Goal: Find specific page/section: Find specific page/section

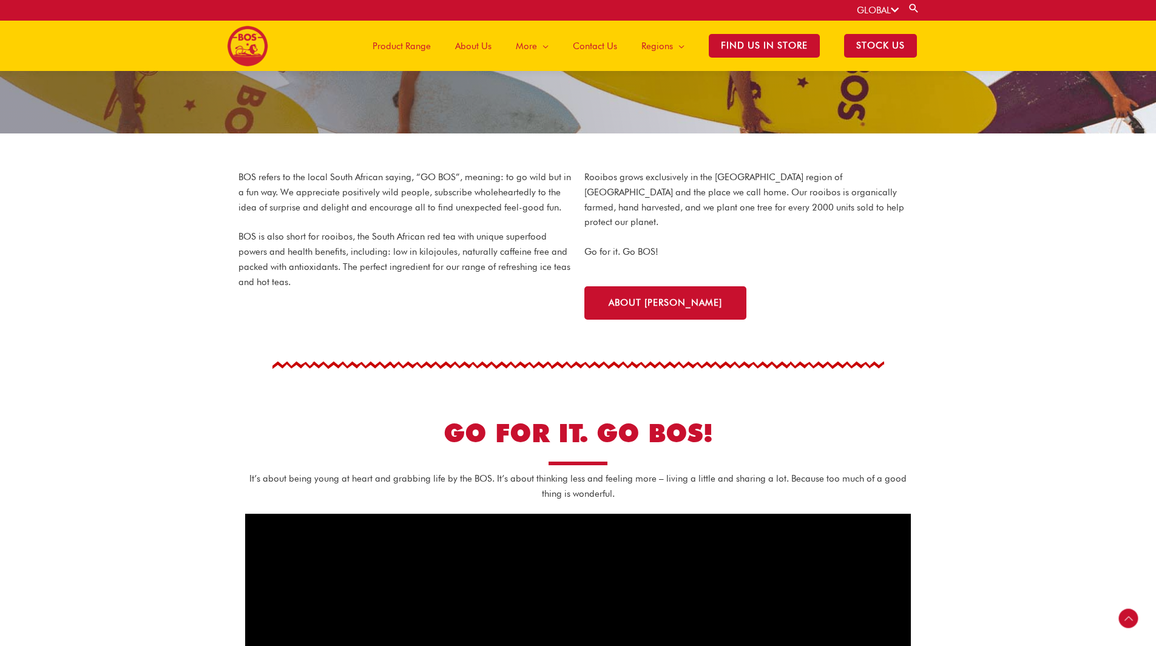
scroll to position [237, 0]
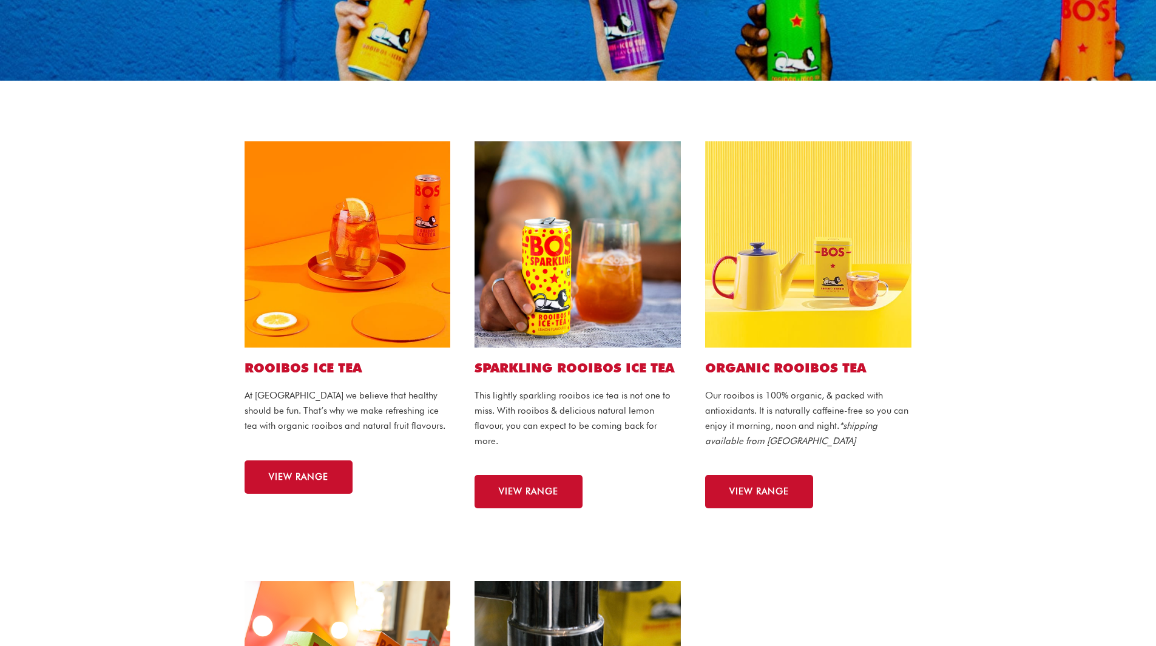
scroll to position [364, 0]
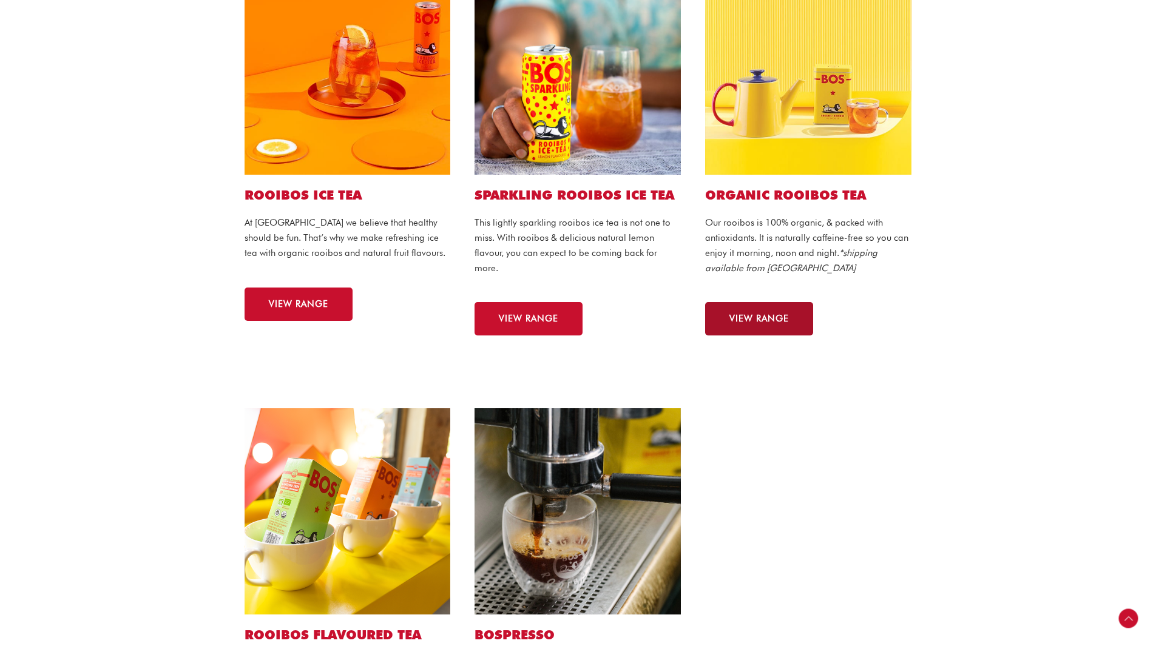
click at [753, 326] on link "VIEW RANGE" at bounding box center [759, 318] width 108 height 33
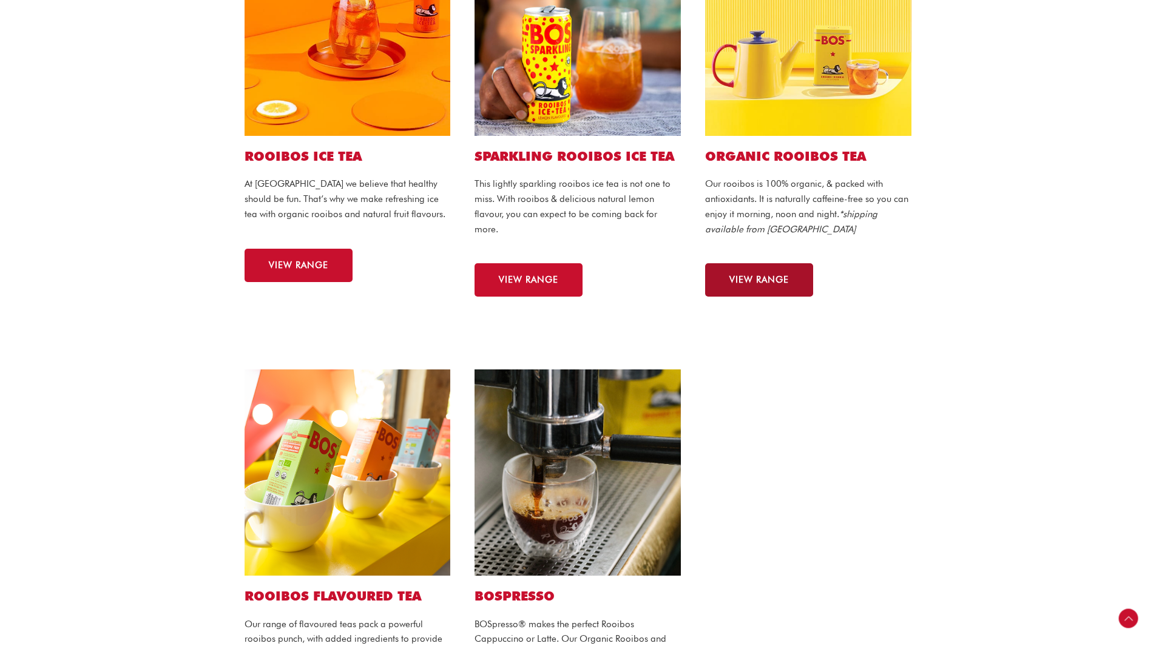
scroll to position [485, 0]
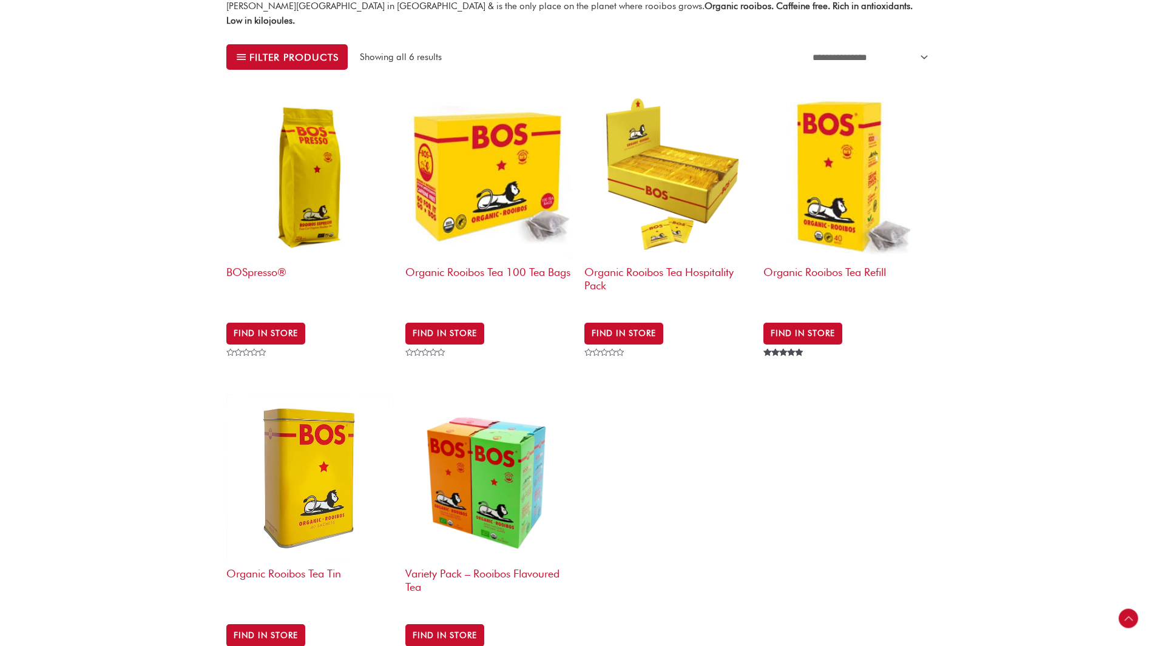
scroll to position [425, 0]
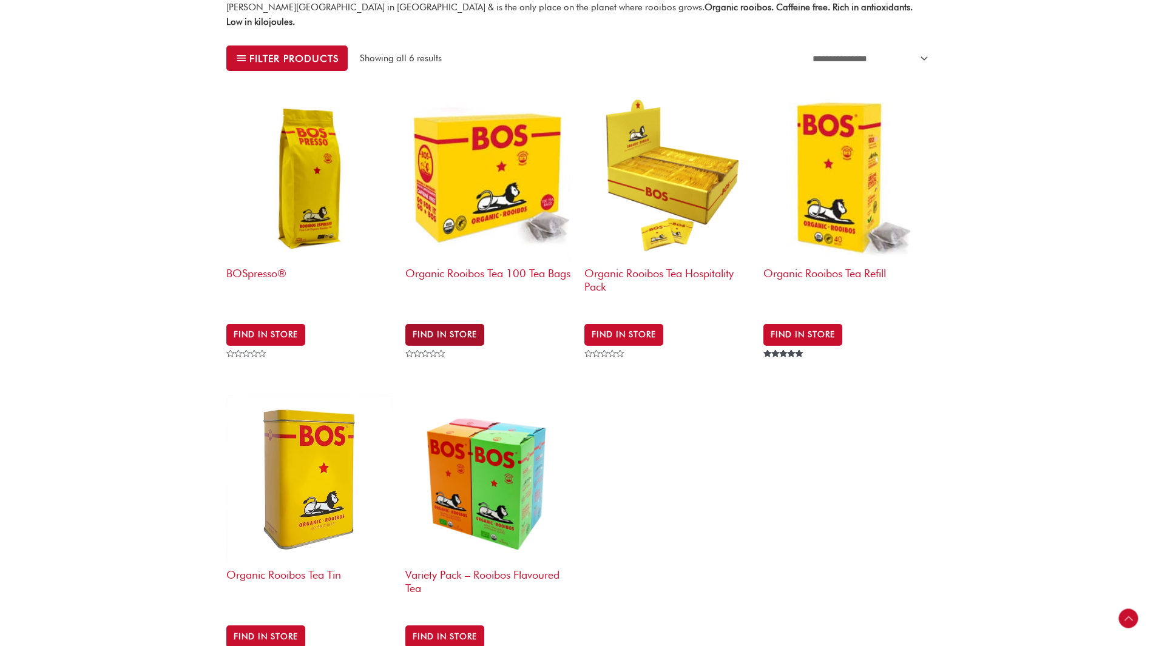
click at [470, 324] on link "Find in Store" at bounding box center [444, 335] width 79 height 22
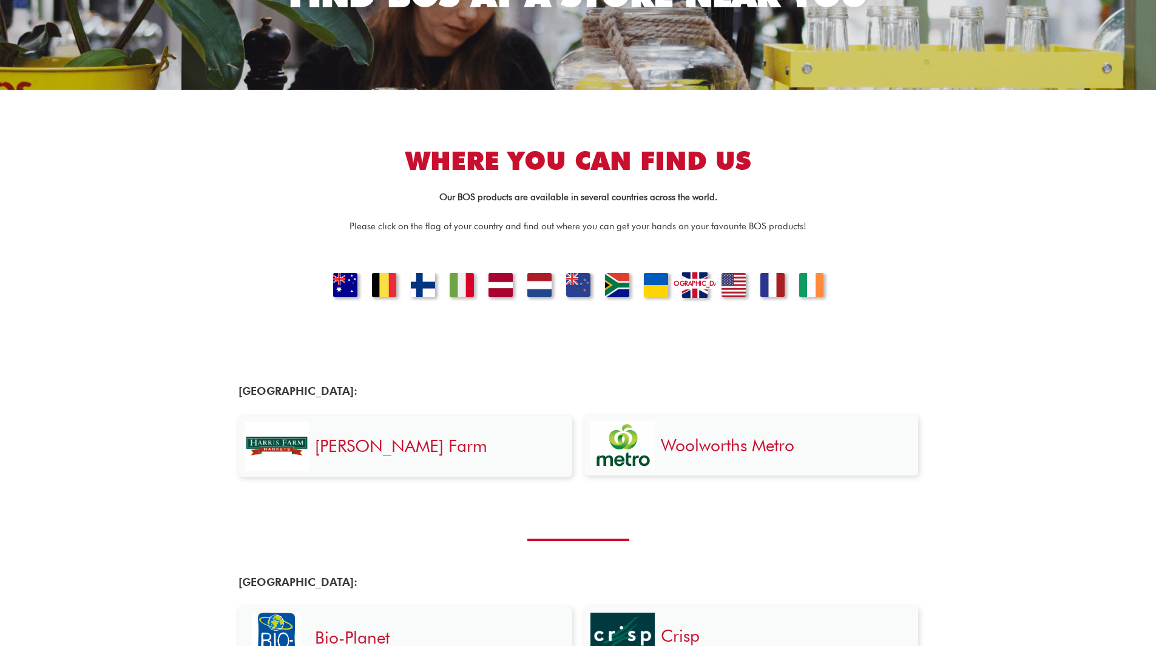
click at [697, 280] on link "[GEOGRAPHIC_DATA]" at bounding box center [693, 287] width 41 height 30
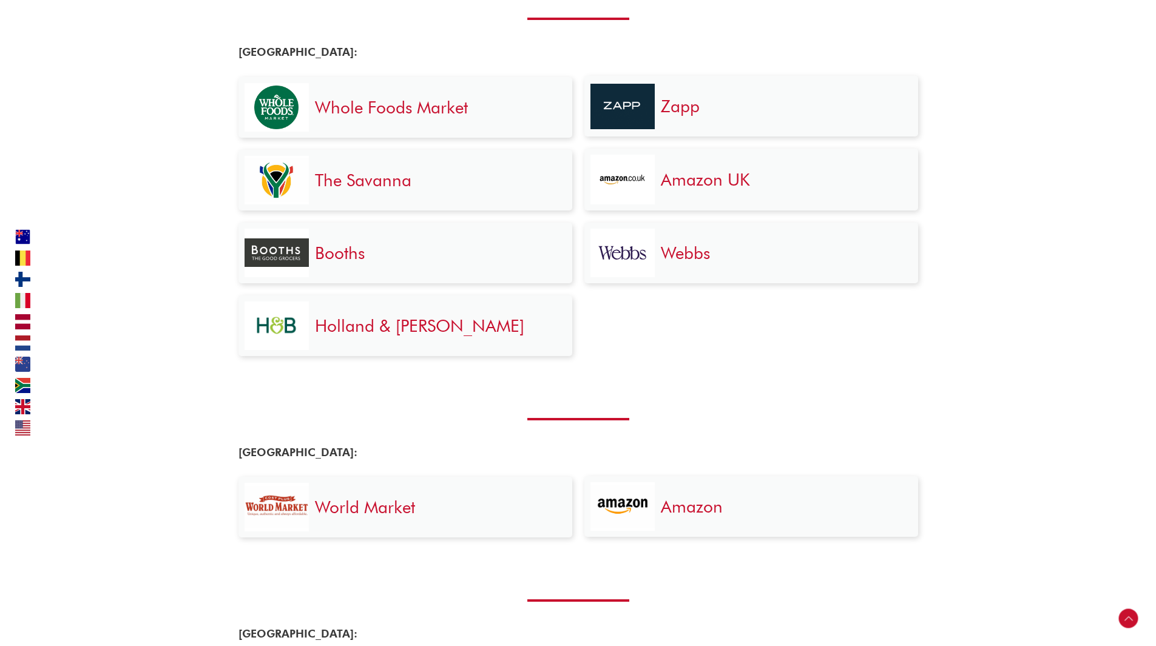
scroll to position [2518, 0]
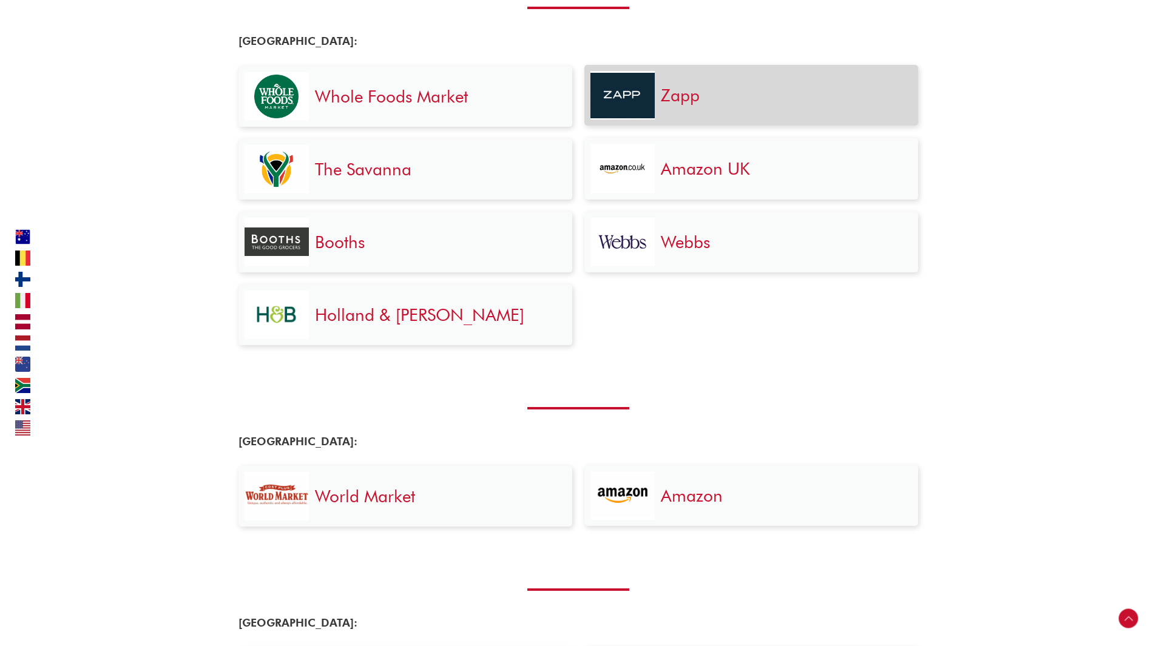
drag, startPoint x: 682, startPoint y: 106, endPoint x: 674, endPoint y: 97, distance: 12.0
click at [674, 97] on link "Zapp" at bounding box center [680, 95] width 39 height 21
